Goal: Navigation & Orientation: Understand site structure

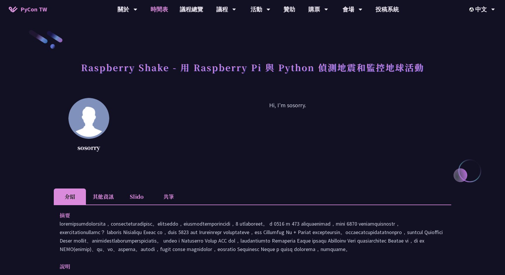
click at [159, 7] on link "時間表" at bounding box center [159, 9] width 29 height 19
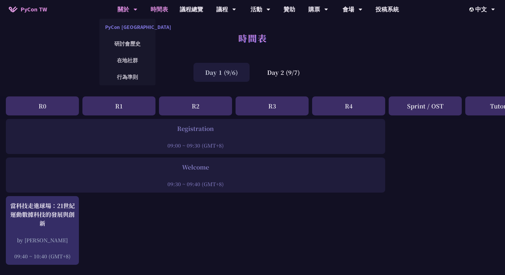
click at [129, 30] on link "PyCon [GEOGRAPHIC_DATA]" at bounding box center [127, 27] width 56 height 14
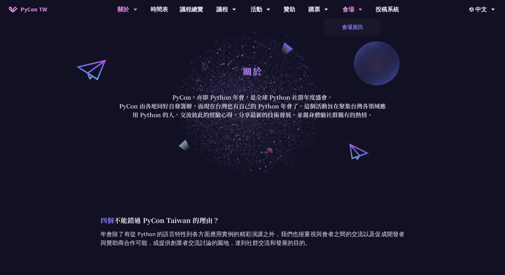
click at [350, 24] on link "會場資訊" at bounding box center [352, 27] width 56 height 14
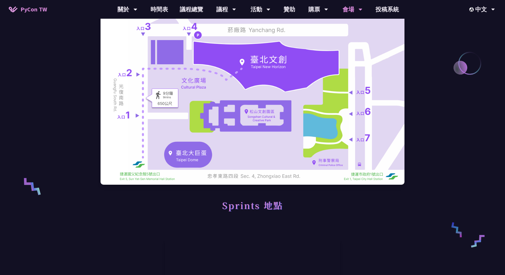
scroll to position [46, 0]
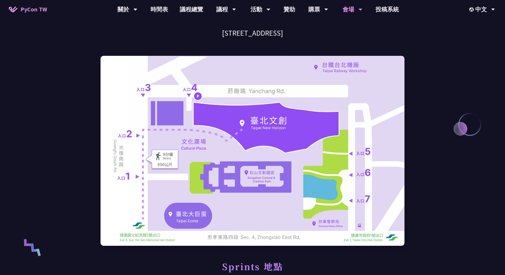
click at [332, 143] on img at bounding box center [252, 151] width 304 height 190
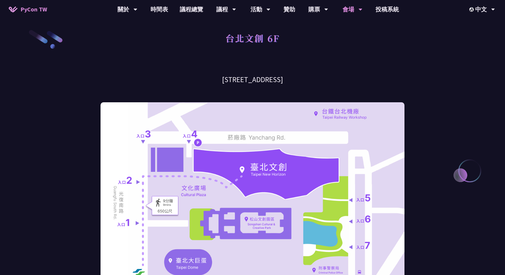
scroll to position [0, 0]
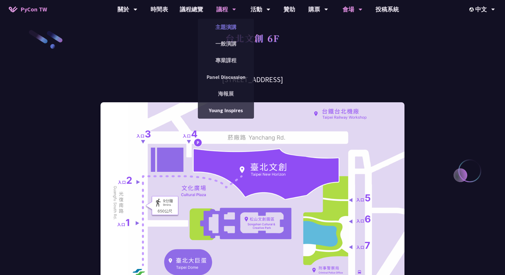
click at [226, 25] on link "主題演講" at bounding box center [226, 27] width 56 height 14
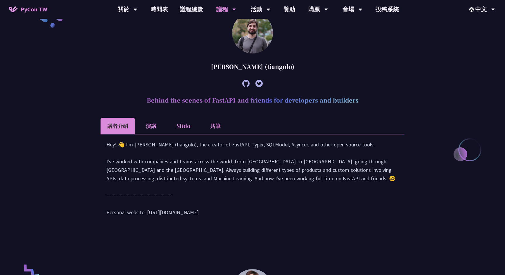
scroll to position [173, 0]
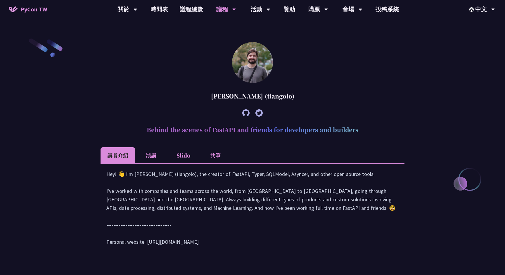
click at [31, 11] on span "PyCon TW" at bounding box center [33, 9] width 27 height 9
